Goal: Task Accomplishment & Management: Use online tool/utility

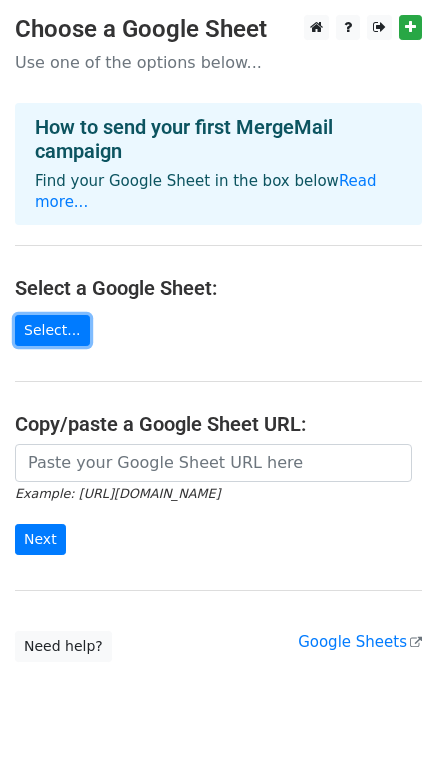
click at [54, 315] on link "Select..." at bounding box center [52, 330] width 75 height 31
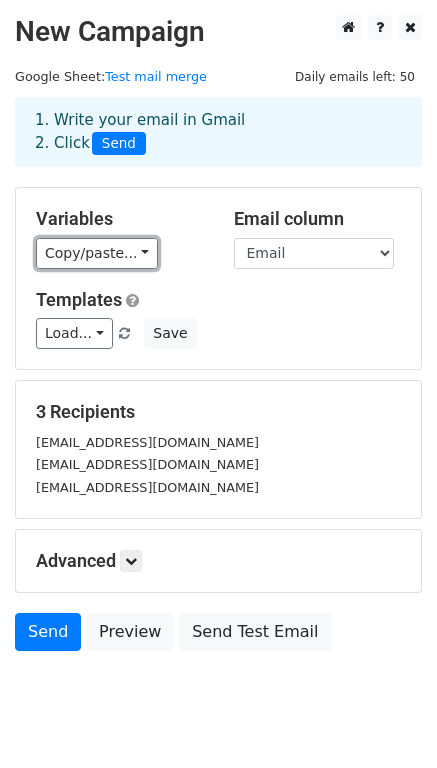
click at [114, 247] on link "Copy/paste..." at bounding box center [97, 253] width 122 height 31
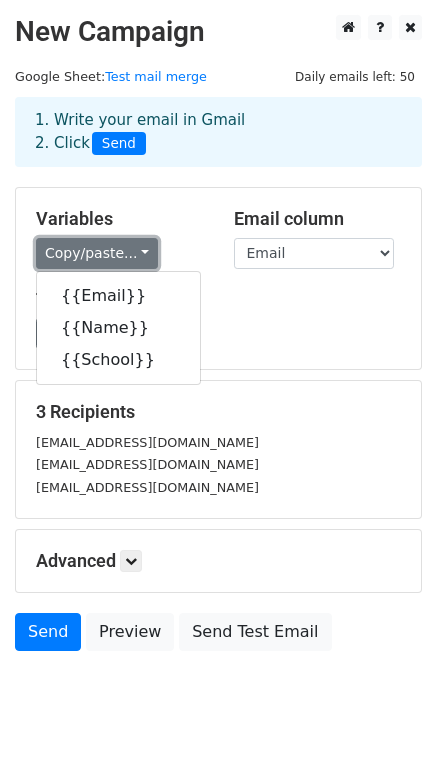
click at [114, 247] on link "Copy/paste..." at bounding box center [97, 253] width 122 height 31
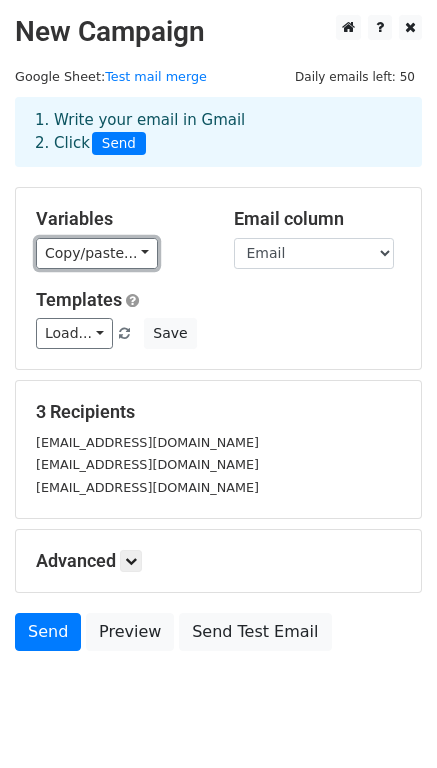
click at [65, 258] on link "Copy/paste..." at bounding box center [97, 253] width 122 height 31
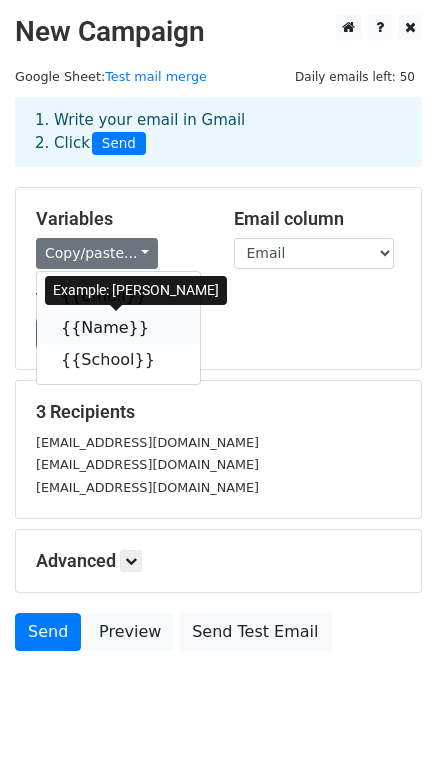
click at [69, 331] on link "{{Name}}" at bounding box center [118, 328] width 163 height 32
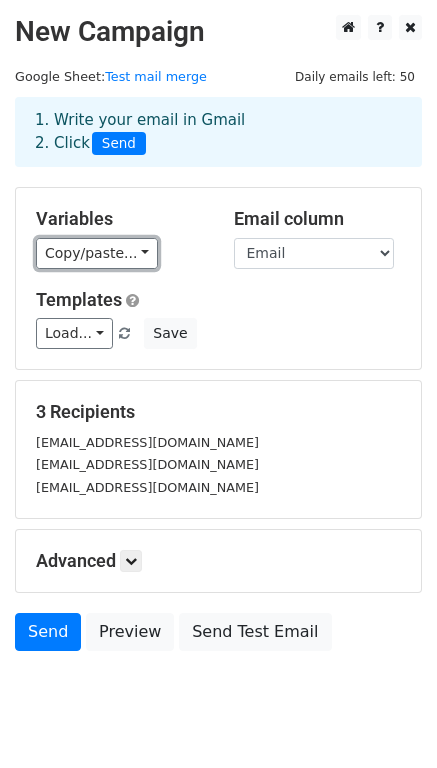
click at [83, 256] on link "Copy/paste..." at bounding box center [97, 253] width 122 height 31
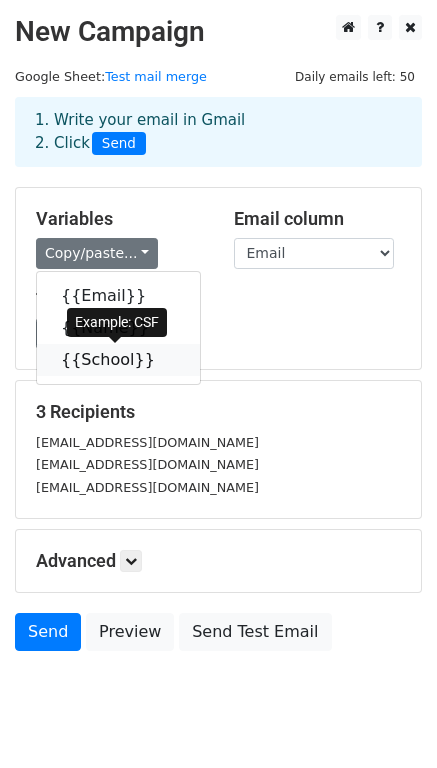
click at [82, 356] on link "{{School}}" at bounding box center [118, 360] width 163 height 32
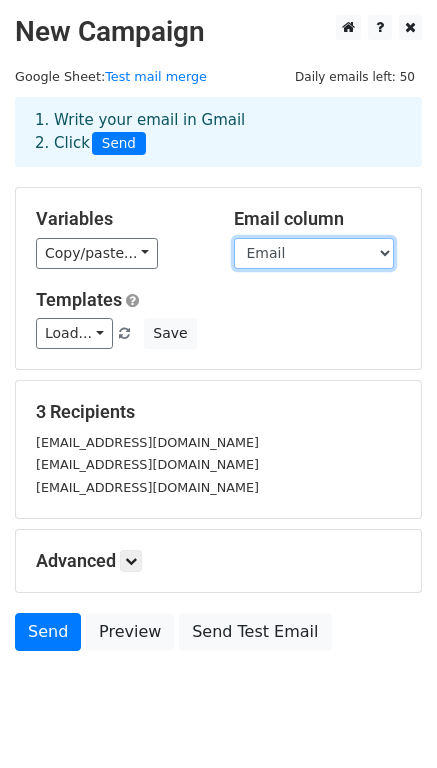
click at [307, 259] on select "Email Name School" at bounding box center [314, 253] width 160 height 31
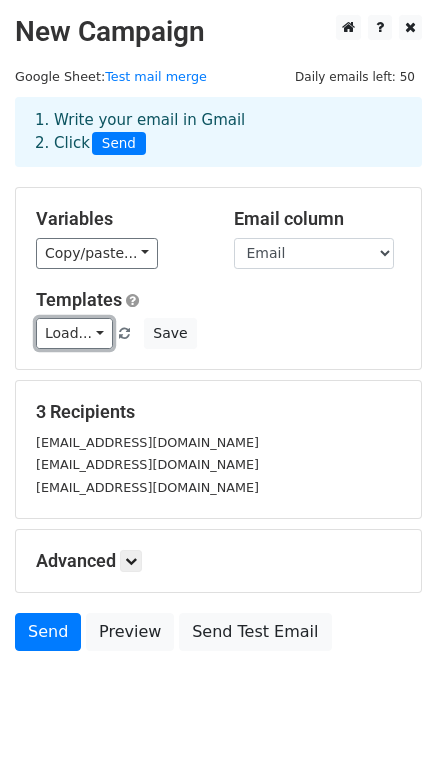
click at [76, 336] on link "Load..." at bounding box center [74, 333] width 77 height 31
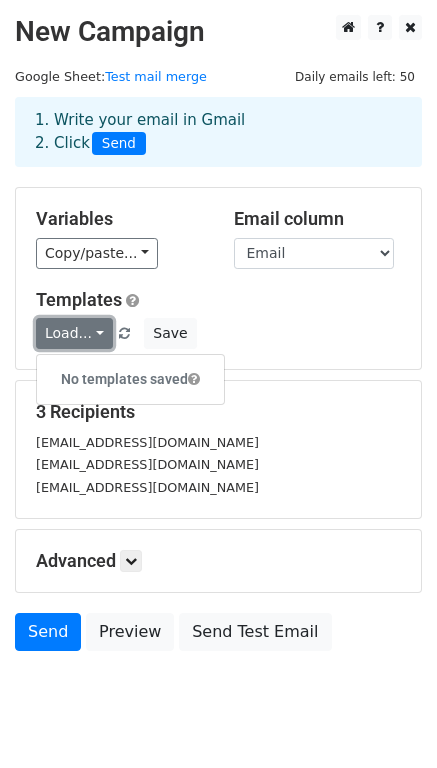
click at [76, 336] on link "Load..." at bounding box center [74, 333] width 77 height 31
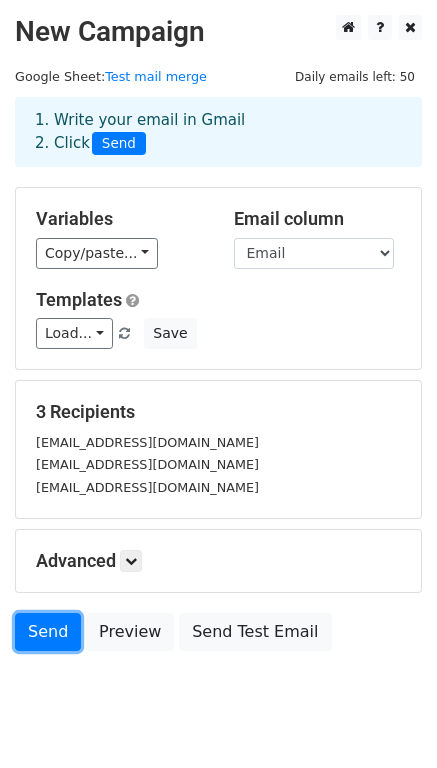
click at [49, 636] on link "Send" at bounding box center [48, 632] width 66 height 38
